Goal: Information Seeking & Learning: Understand process/instructions

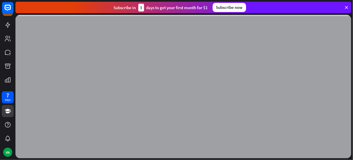
click at [347, 8] on icon at bounding box center [346, 7] width 5 height 5
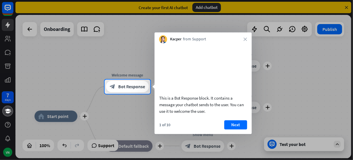
click at [30, 33] on div at bounding box center [176, 39] width 353 height 79
click at [30, 32] on div at bounding box center [176, 39] width 353 height 79
click at [243, 41] on div "Kacper from Support close" at bounding box center [203, 37] width 97 height 11
click at [244, 40] on icon "close" at bounding box center [245, 38] width 3 height 3
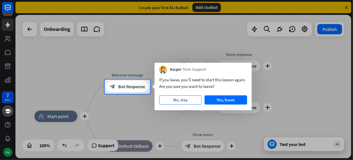
click at [181, 100] on button "No, stay" at bounding box center [180, 99] width 43 height 9
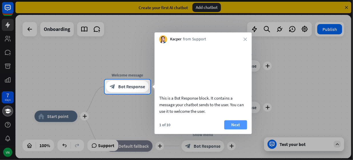
click at [237, 129] on button "Next" at bounding box center [235, 124] width 23 height 9
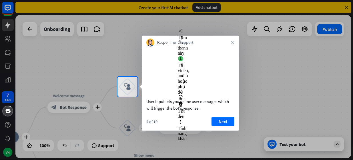
click at [234, 44] on div "Kacper from Support close" at bounding box center [190, 41] width 97 height 11
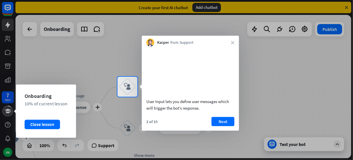
click at [9, 113] on icon at bounding box center [8, 111] width 6 height 5
